Goal: Transaction & Acquisition: Purchase product/service

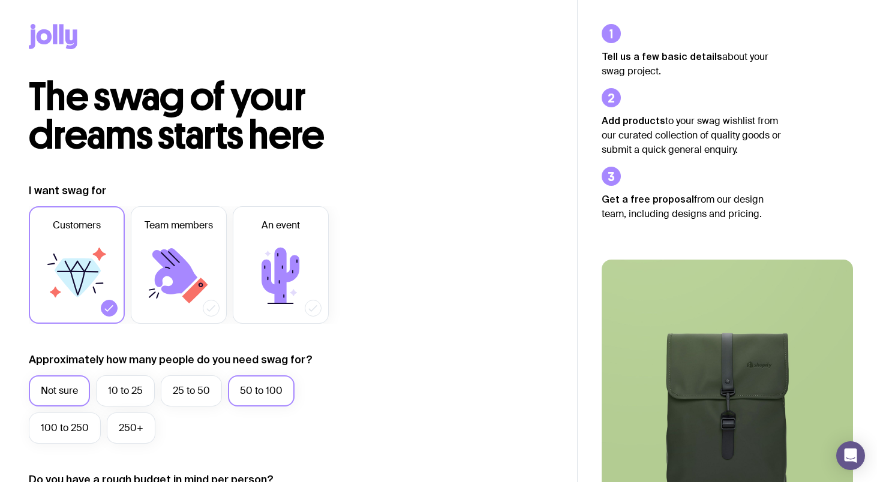
click at [258, 396] on label "50 to 100" at bounding box center [261, 391] width 67 height 31
click at [0, 0] on input "50 to 100" at bounding box center [0, 0] width 0 height 0
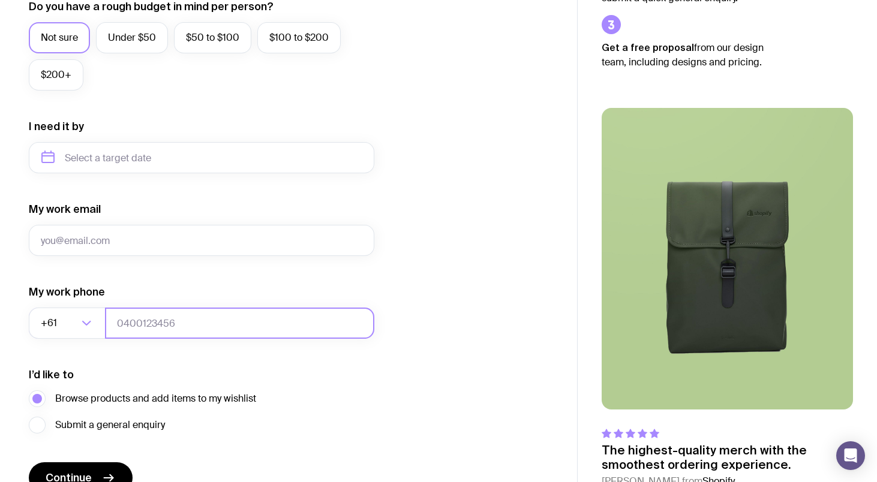
scroll to position [537, 0]
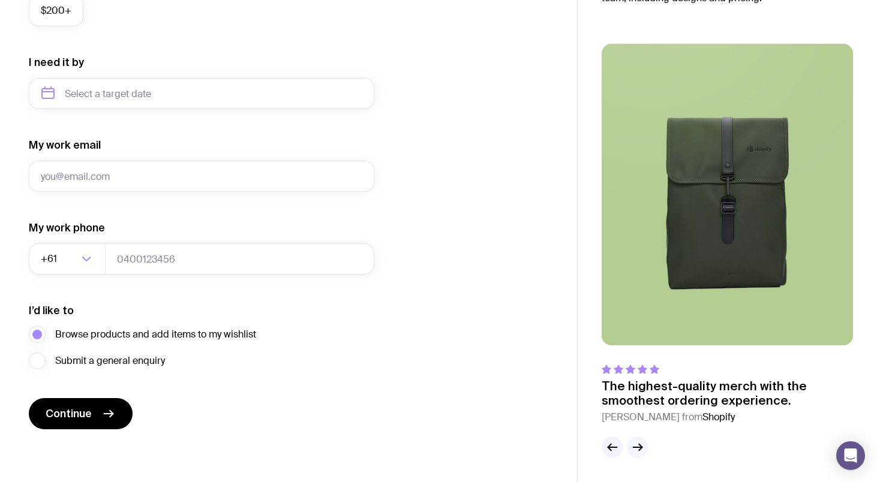
click at [641, 448] on icon "button" at bounding box center [637, 448] width 9 height 0
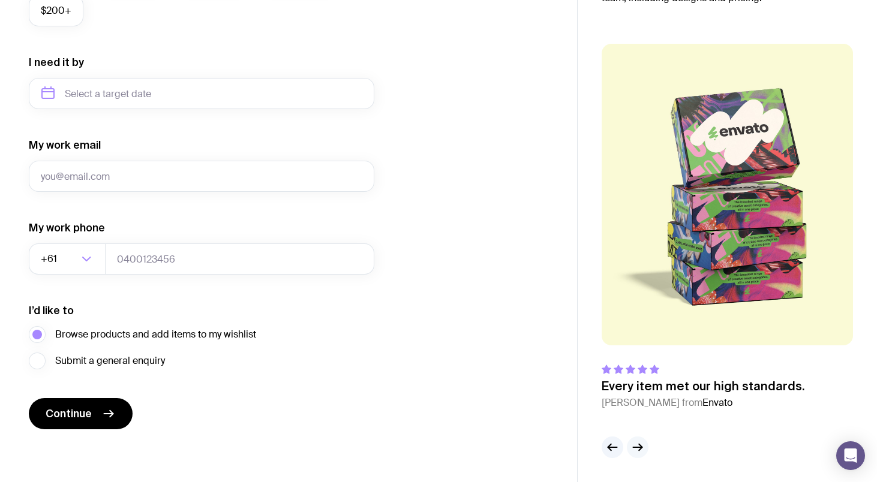
click at [634, 445] on icon "button" at bounding box center [637, 447] width 14 height 14
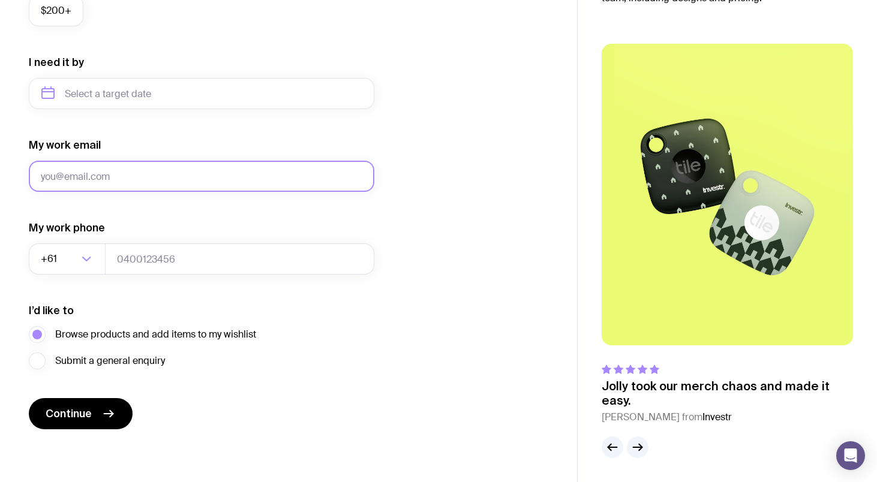
click at [178, 175] on input "My work email" at bounding box center [202, 176] width 346 height 31
type input "[EMAIL_ADDRESS][DOMAIN_NAME]"
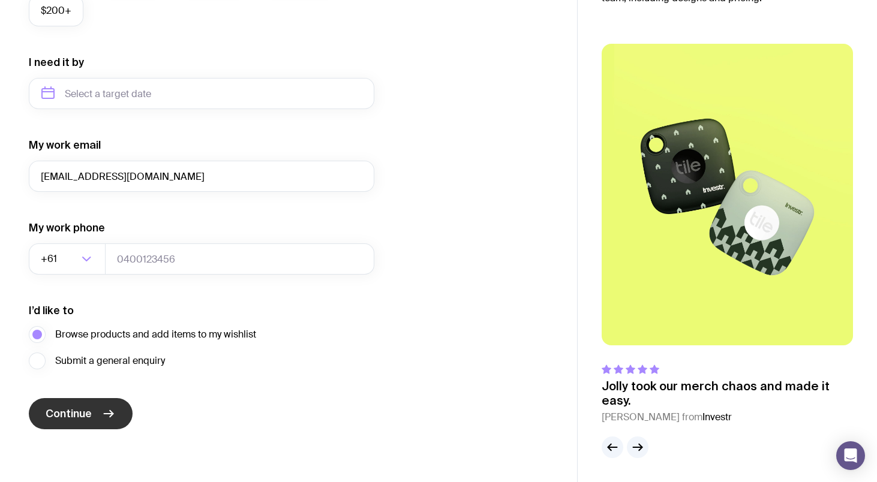
click at [96, 414] on button "Continue" at bounding box center [81, 413] width 104 height 31
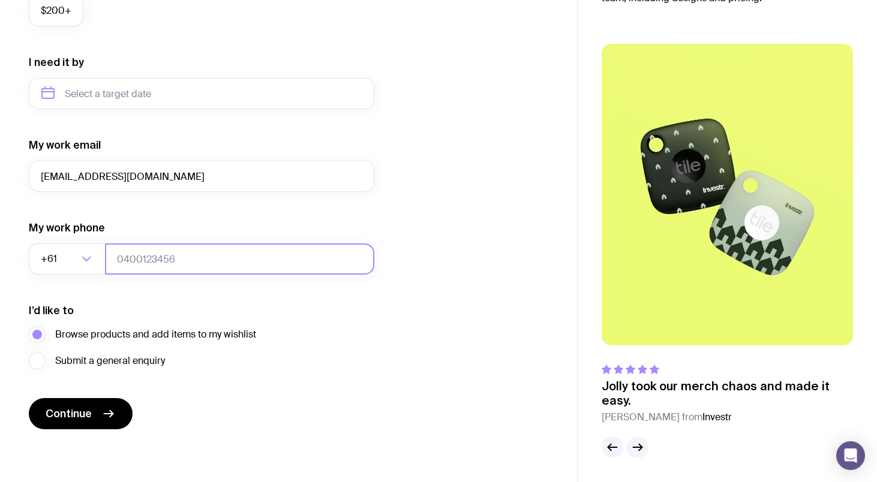
click at [241, 252] on input "tel" at bounding box center [239, 259] width 269 height 31
type input "0439779434"
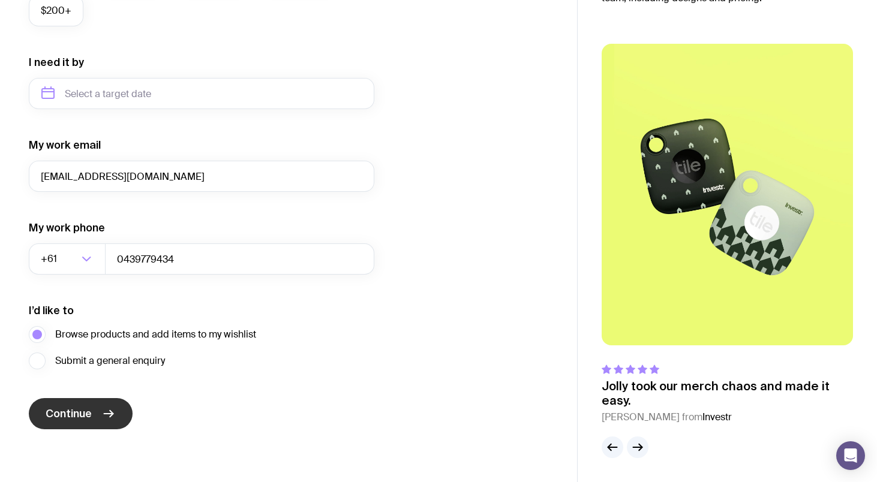
click at [73, 418] on span "Continue" at bounding box center [69, 414] width 46 height 14
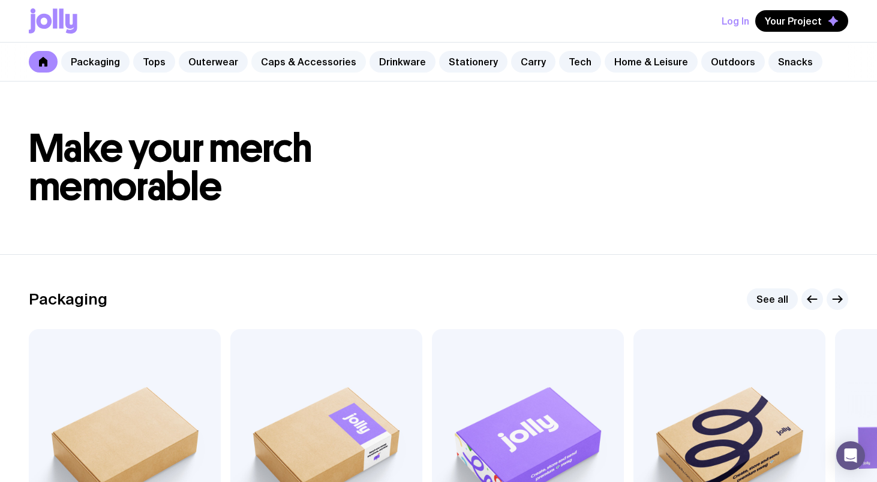
click at [320, 61] on link "Caps & Accessories" at bounding box center [308, 62] width 115 height 22
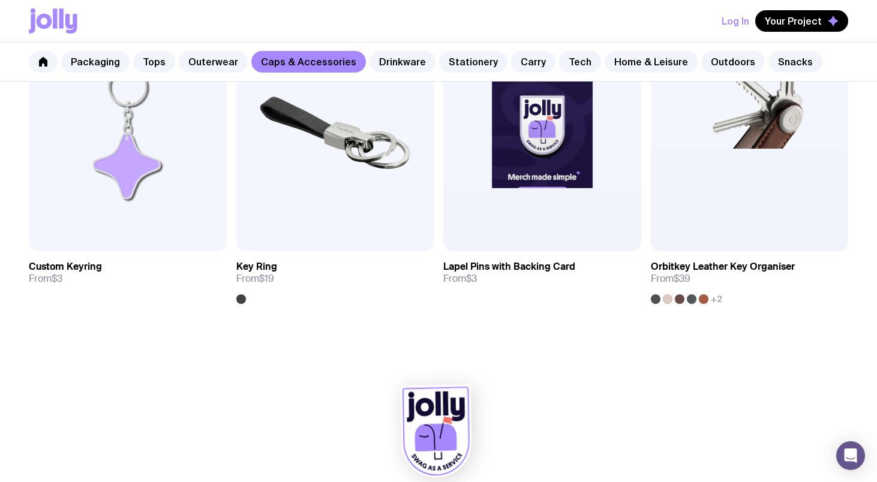
scroll to position [1966, 0]
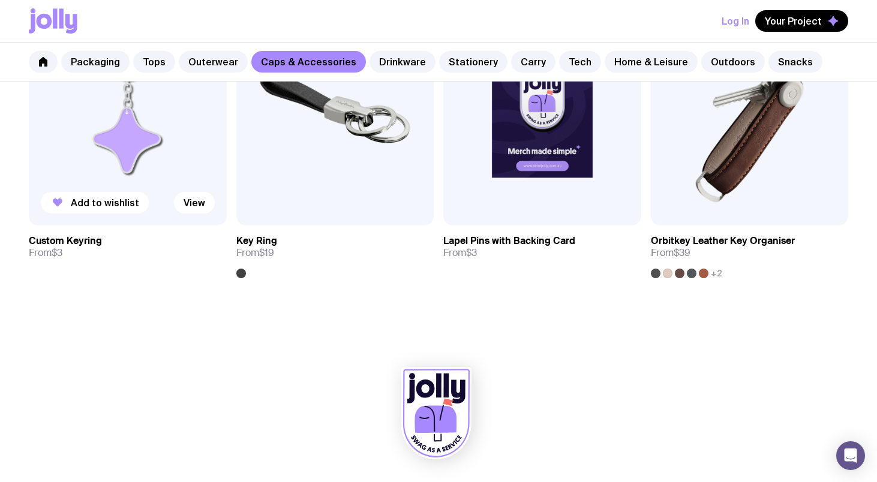
click at [183, 130] on img at bounding box center [128, 107] width 198 height 237
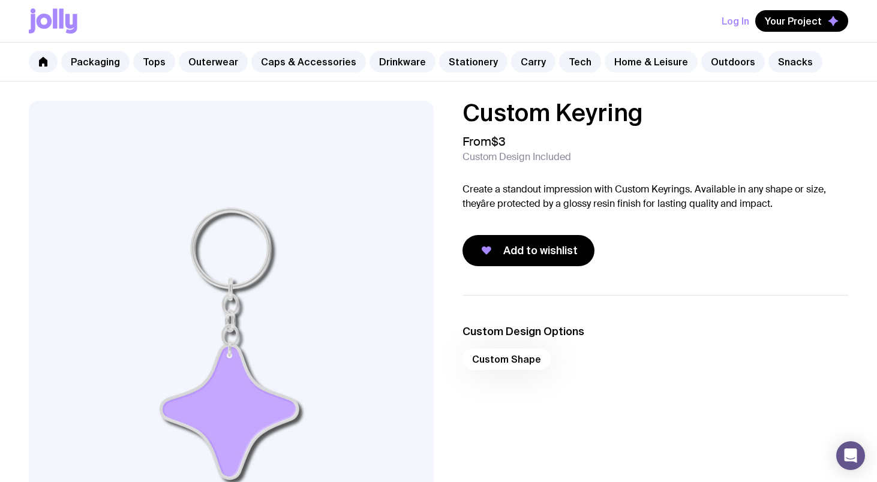
click at [618, 64] on link "Home & Leisure" at bounding box center [651, 62] width 93 height 22
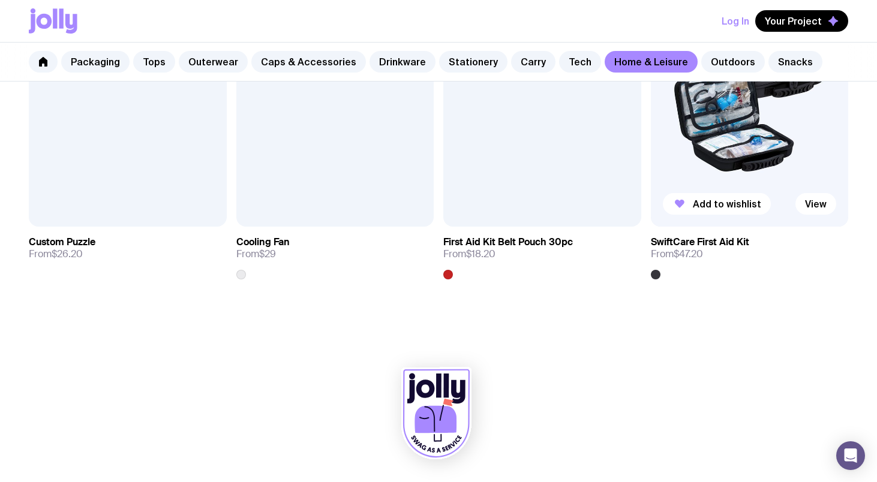
scroll to position [2623, 0]
